Goal: Information Seeking & Learning: Find specific page/section

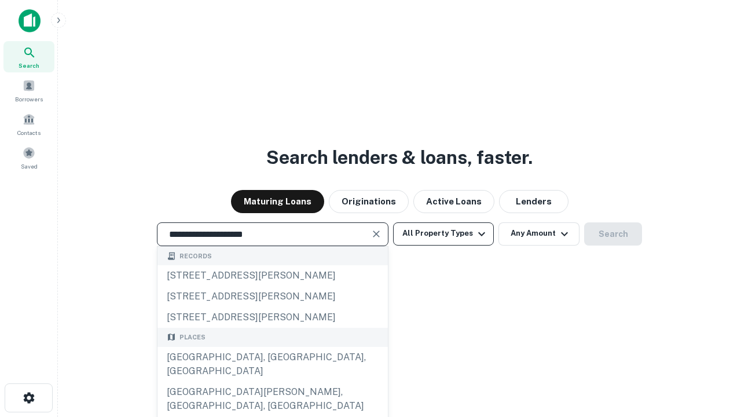
click at [272, 382] on div "[GEOGRAPHIC_DATA], [GEOGRAPHIC_DATA], [GEOGRAPHIC_DATA]" at bounding box center [272, 364] width 230 height 35
type input "**********"
click at [443, 233] on button "All Property Types" at bounding box center [443, 233] width 101 height 23
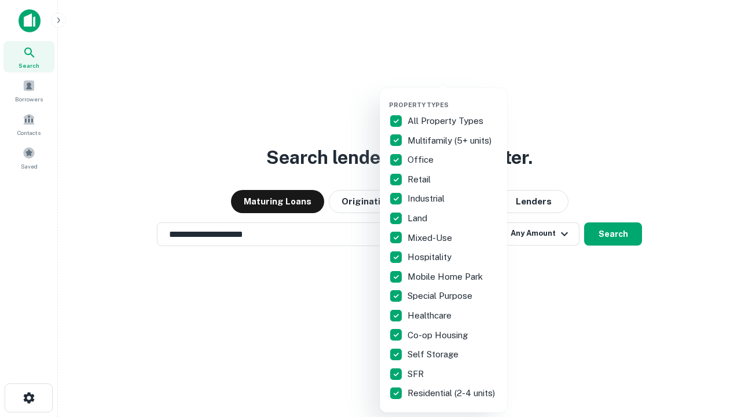
click at [453, 97] on button "button" at bounding box center [452, 97] width 127 height 1
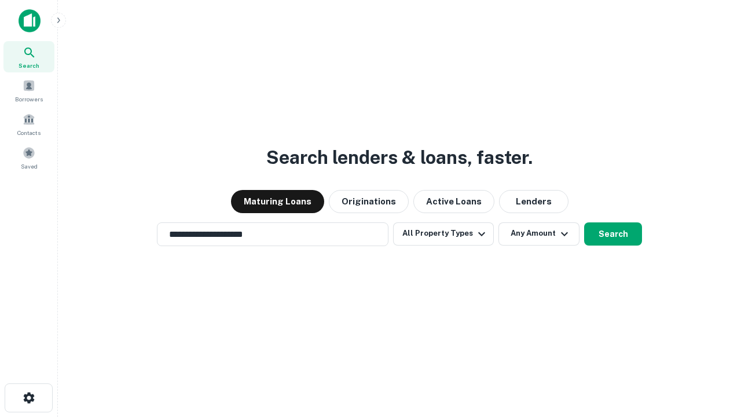
scroll to position [18, 0]
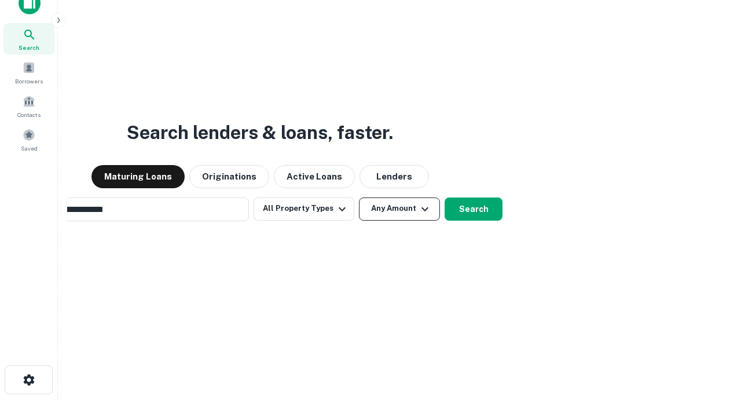
click at [359, 197] on button "Any Amount" at bounding box center [399, 208] width 81 height 23
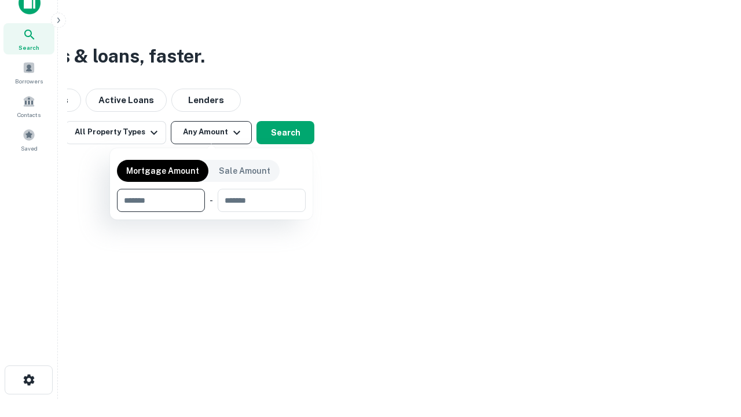
scroll to position [19, 0]
type input "*******"
click at [211, 212] on button "button" at bounding box center [211, 212] width 189 height 1
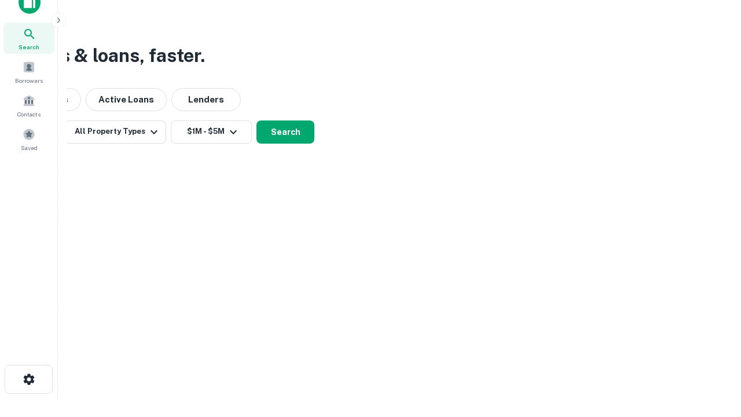
scroll to position [7, 214]
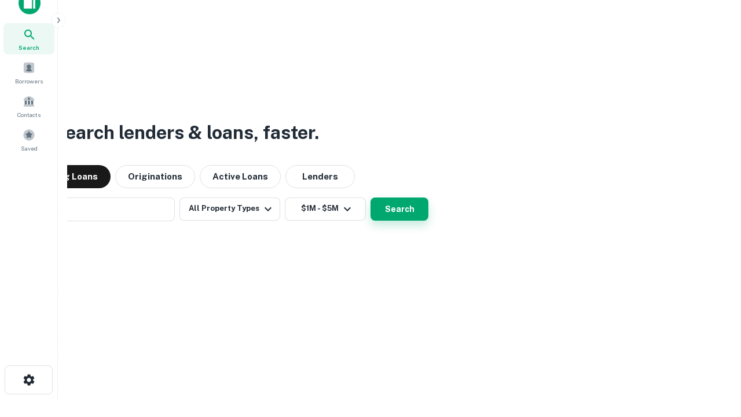
click at [371, 197] on button "Search" at bounding box center [400, 208] width 58 height 23
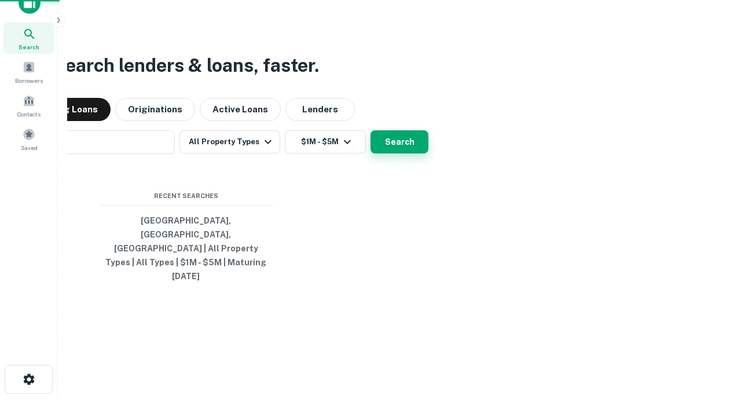
scroll to position [31, 328]
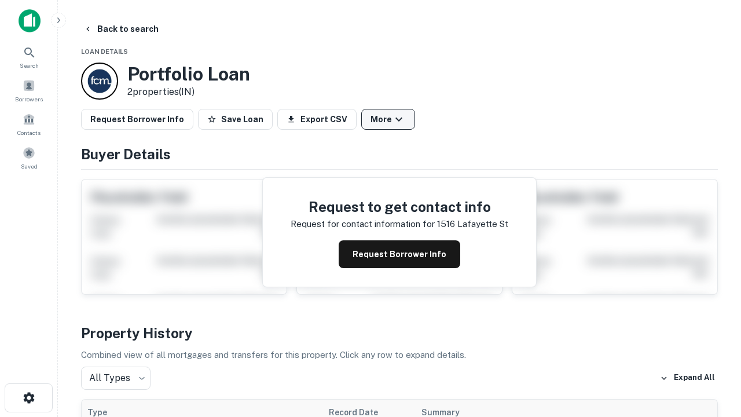
click at [388, 119] on button "More" at bounding box center [388, 119] width 54 height 21
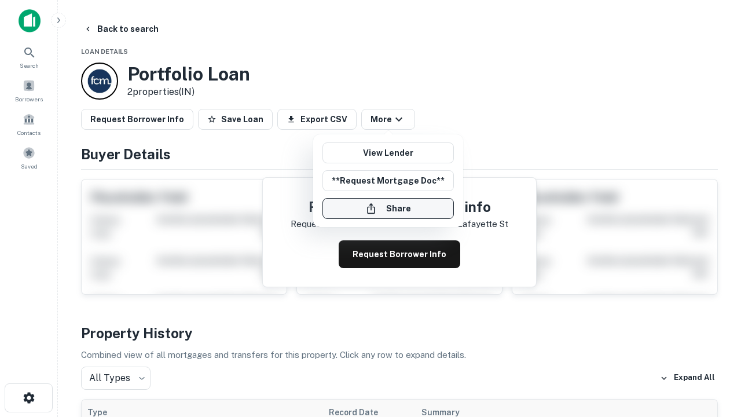
click at [388, 208] on button "Share" at bounding box center [387, 208] width 131 height 21
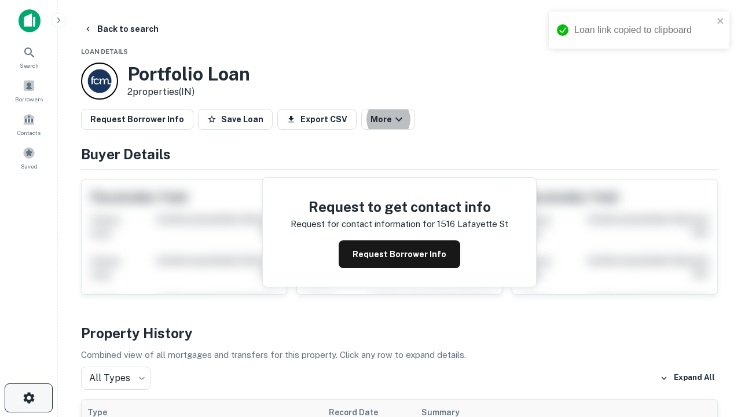
click at [28, 398] on icon "button" at bounding box center [29, 398] width 14 height 14
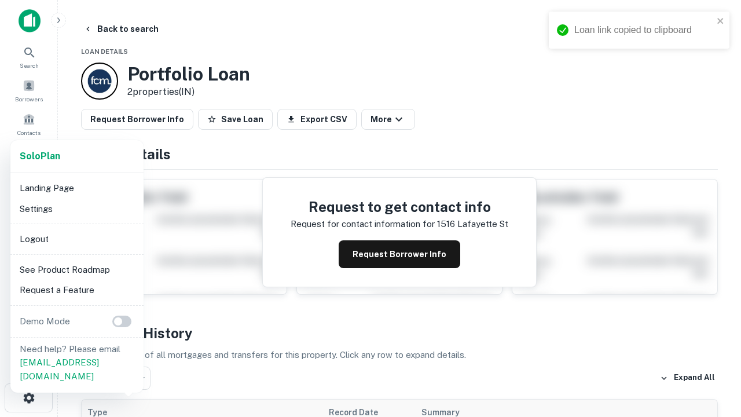
click at [76, 239] on li "Logout" at bounding box center [77, 239] width 124 height 21
